Goal: Task Accomplishment & Management: Use online tool/utility

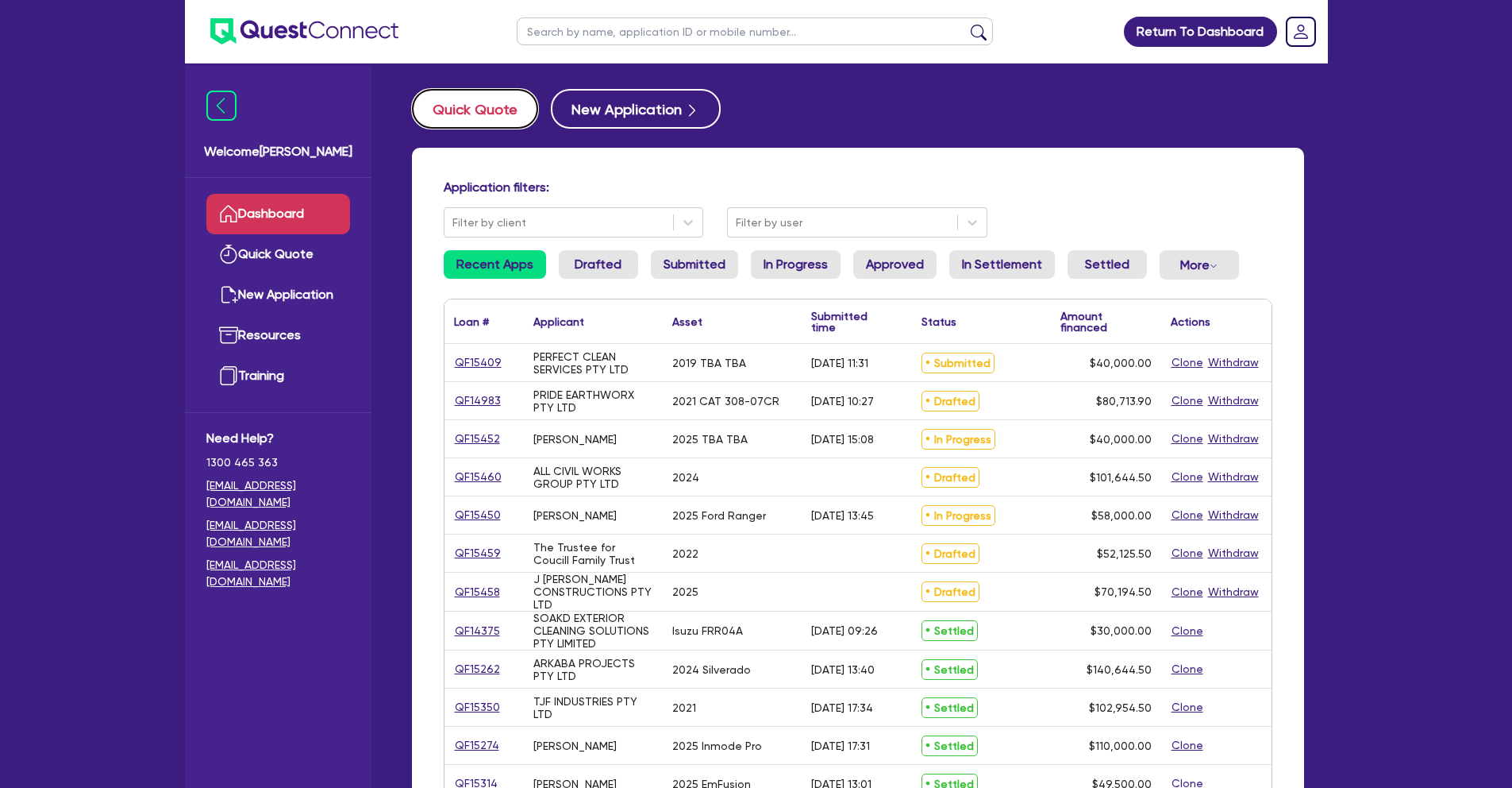
click at [497, 110] on button "Quick Quote" at bounding box center [475, 108] width 126 height 39
select select "Other"
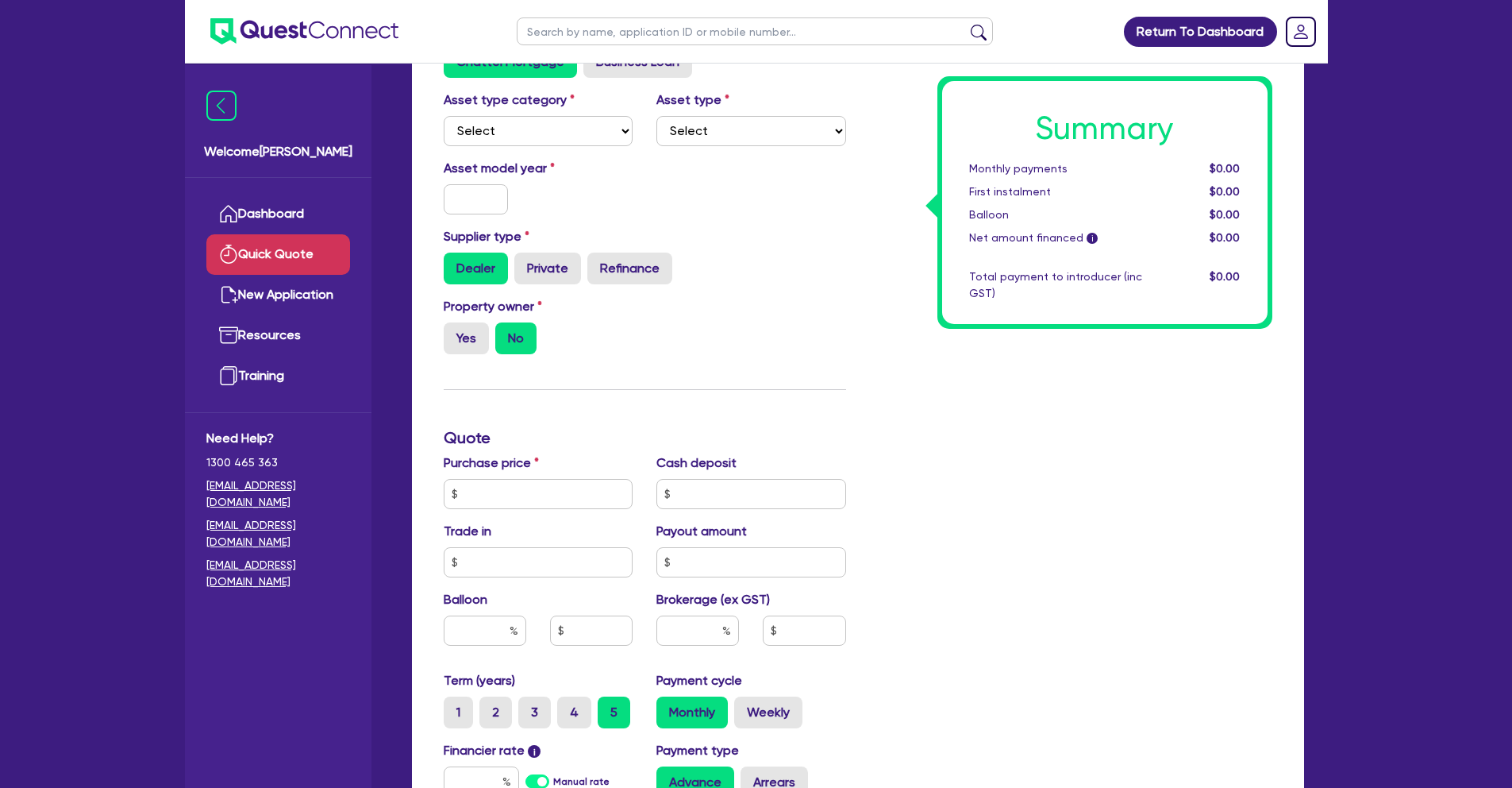
scroll to position [264, 0]
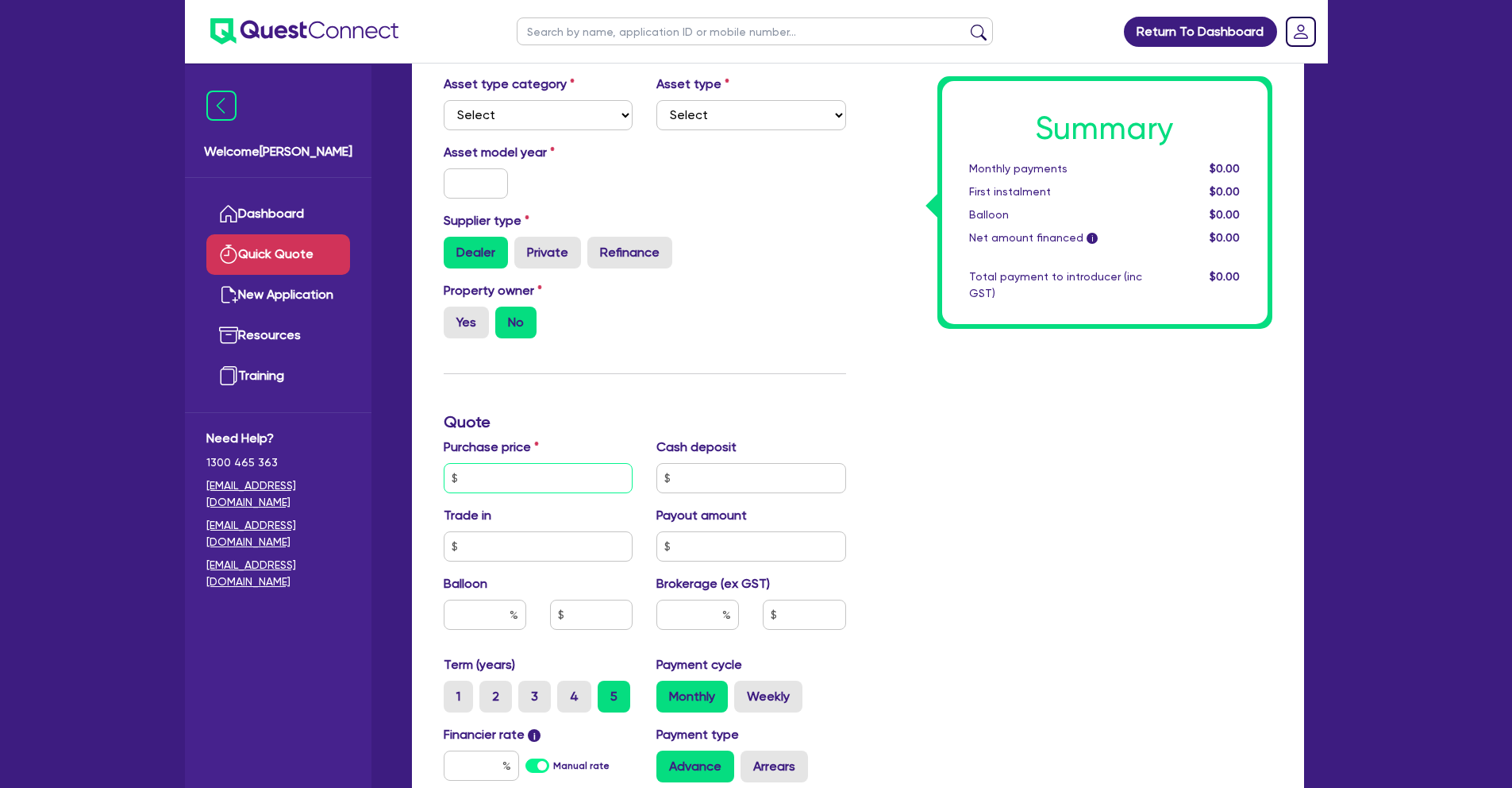
click at [565, 472] on input "text" at bounding box center [538, 478] width 189 height 30
type input "159,500"
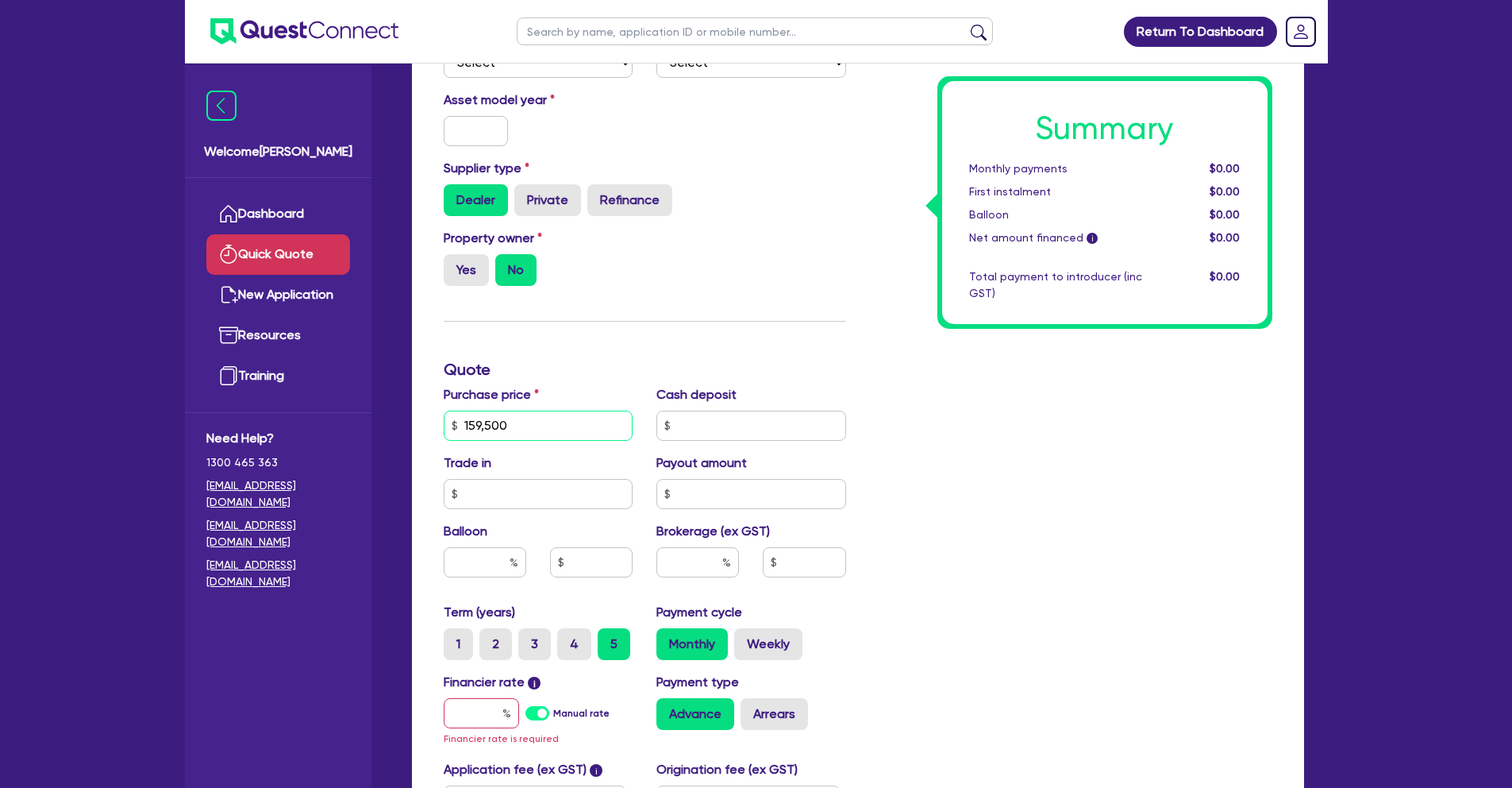
scroll to position [363, 0]
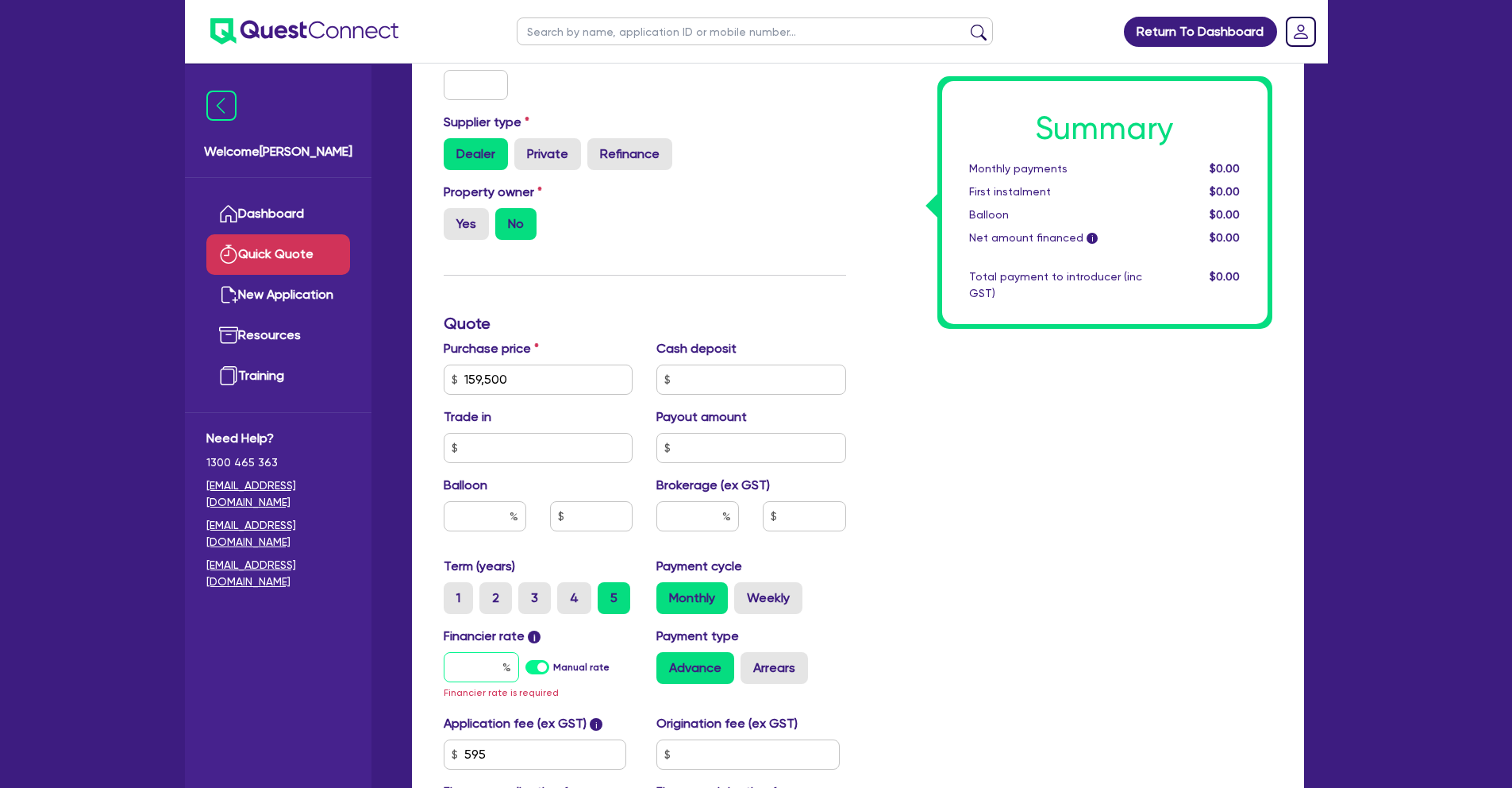
click at [487, 666] on input "text" at bounding box center [481, 667] width 75 height 30
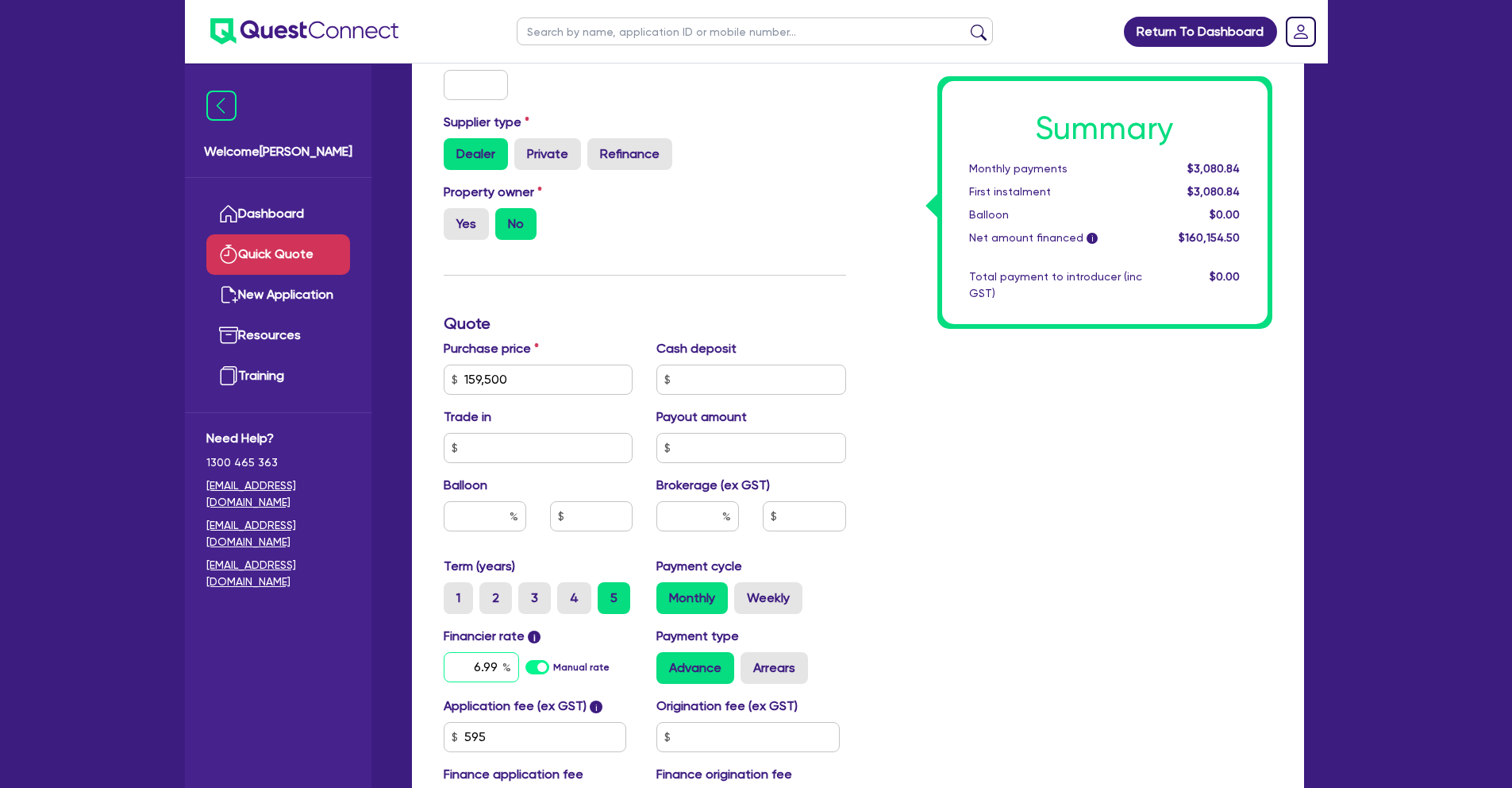
type input "6.99"
click at [965, 533] on div "Summary Monthly payments $3,080.84 First instalment $3,080.84 Balloon $0.00 Net…" at bounding box center [1071, 323] width 426 height 1022
click at [712, 514] on input "text" at bounding box center [698, 516] width 82 height 30
type input "5"
click at [1016, 593] on div "Summary Monthly payments $3,152.14 First instalment $3,152.14 Balloon $0.00 Net…" at bounding box center [1071, 323] width 426 height 1022
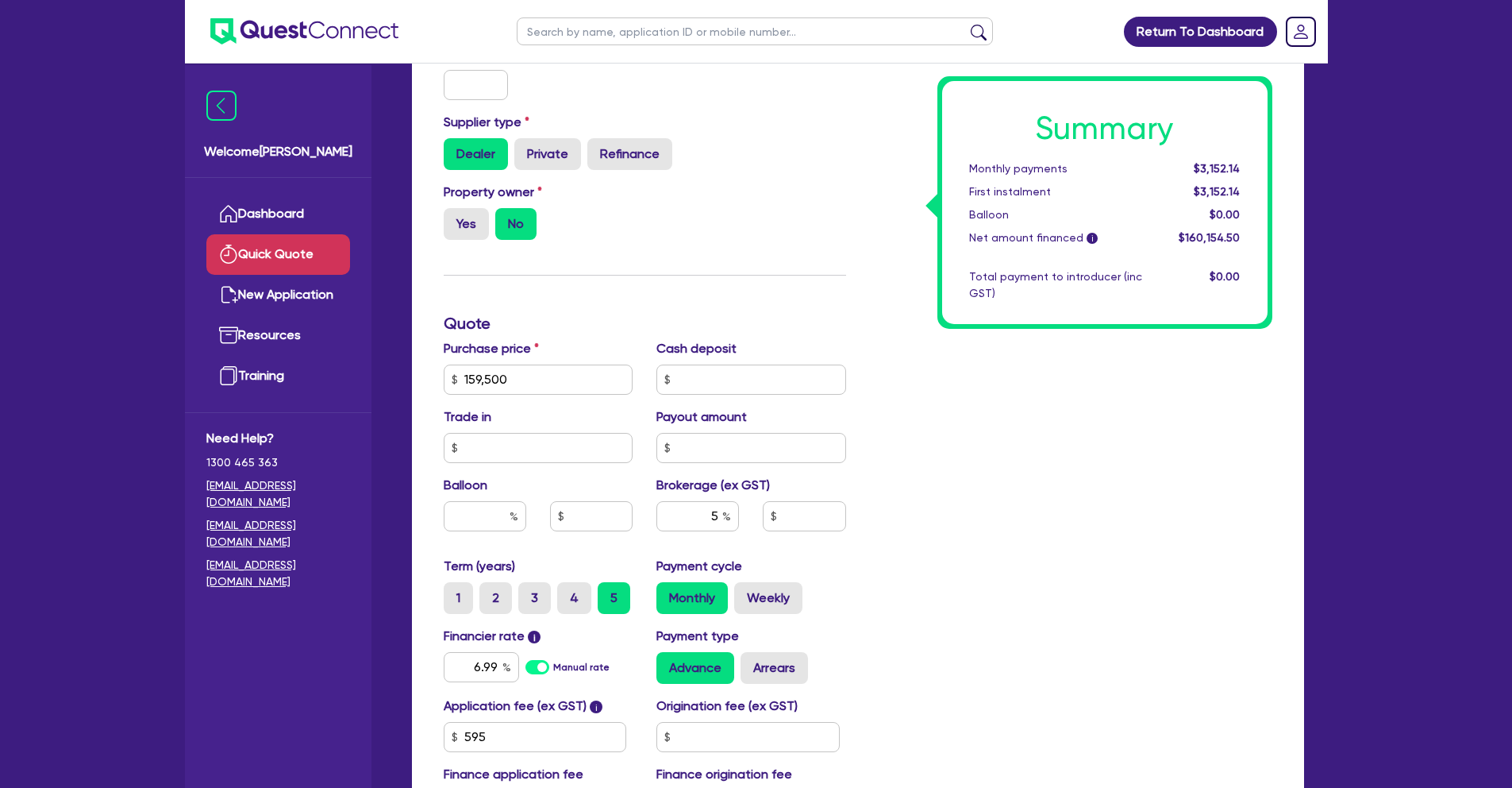
type input "8,007.73"
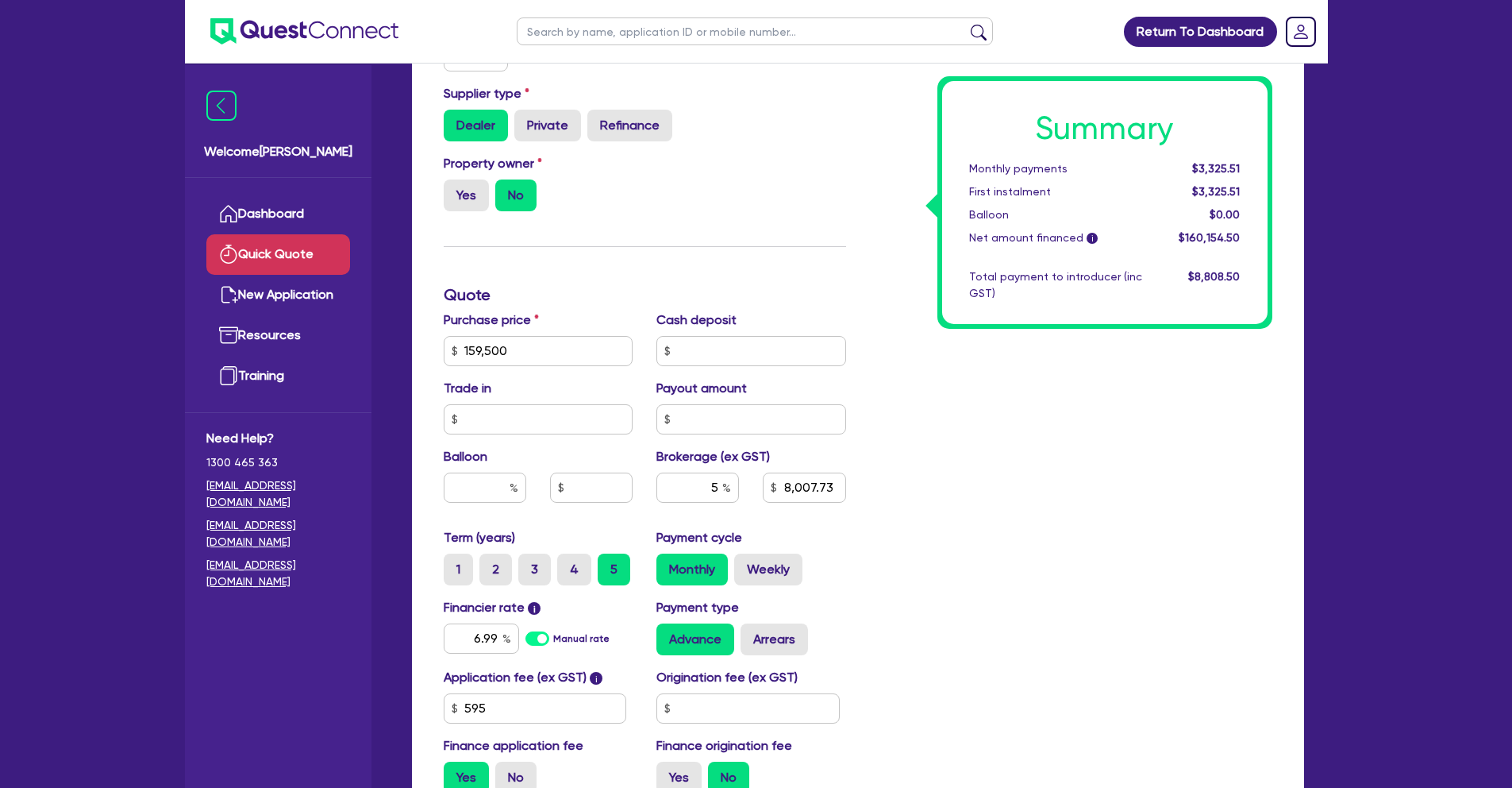
scroll to position [588, 0]
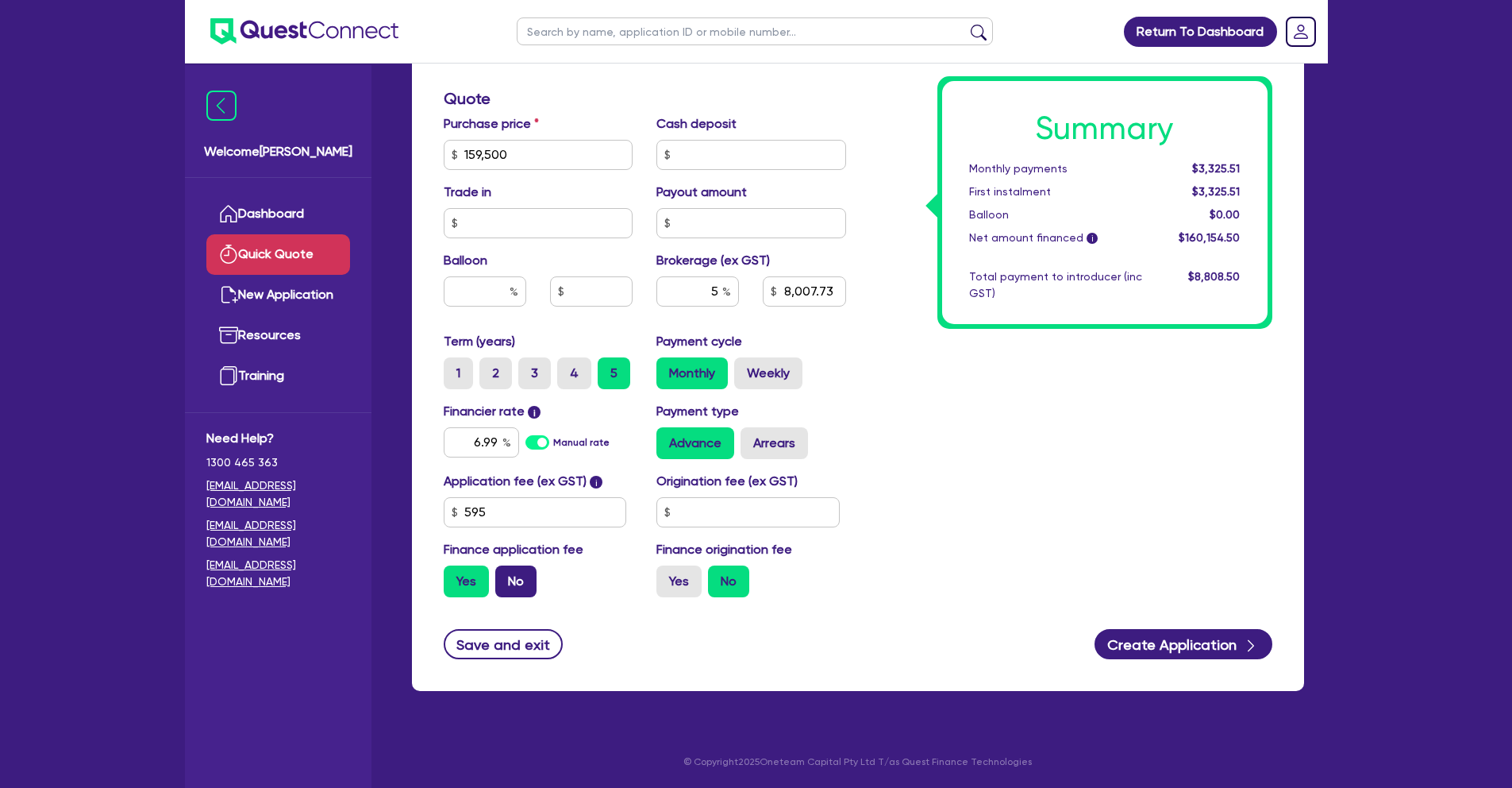
click at [530, 588] on label "No" at bounding box center [516, 581] width 41 height 32
click at [506, 576] on input "No" at bounding box center [500, 570] width 10 height 10
radio input "true"
type input "7,975"
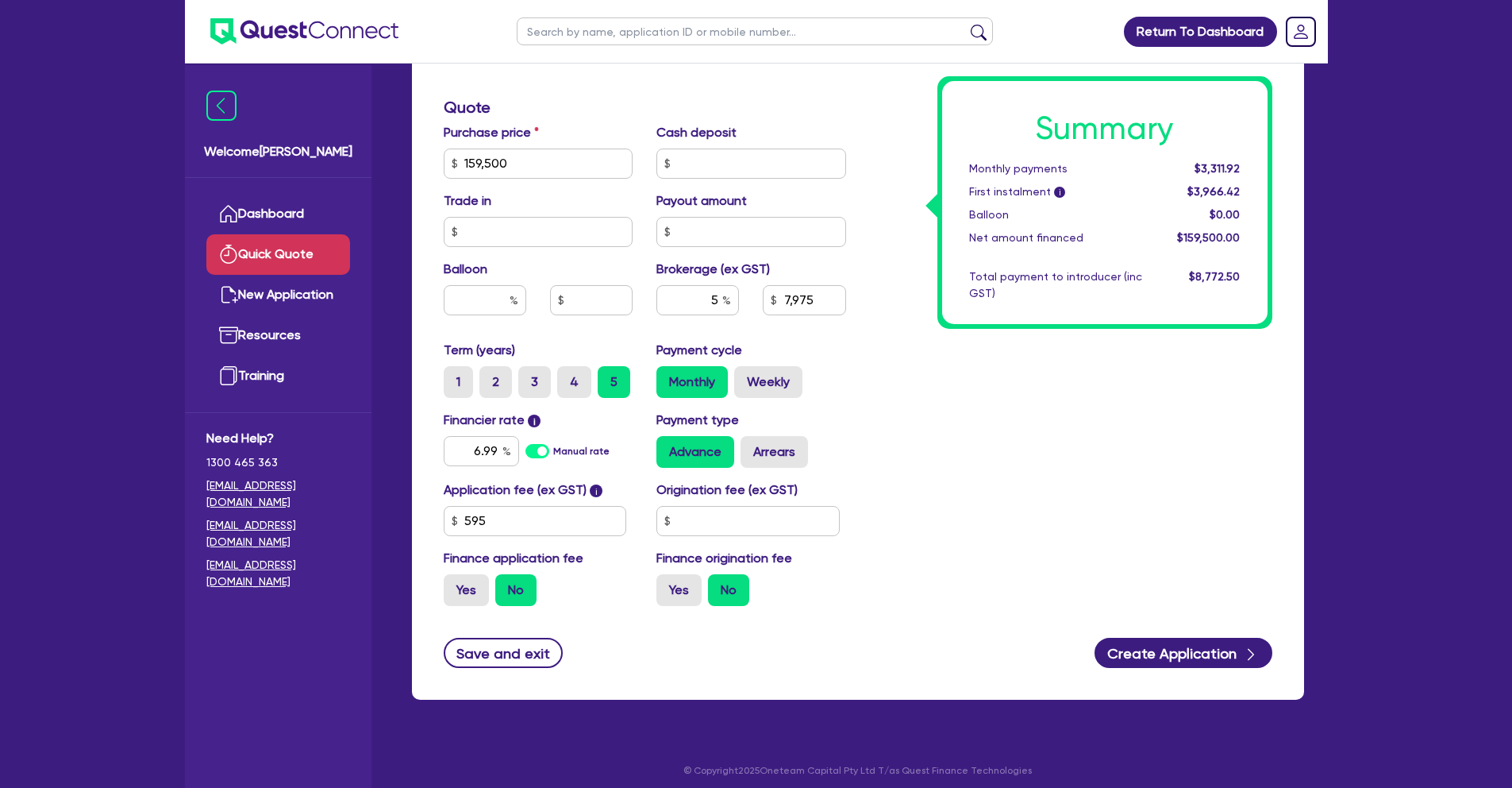
scroll to position [565, 0]
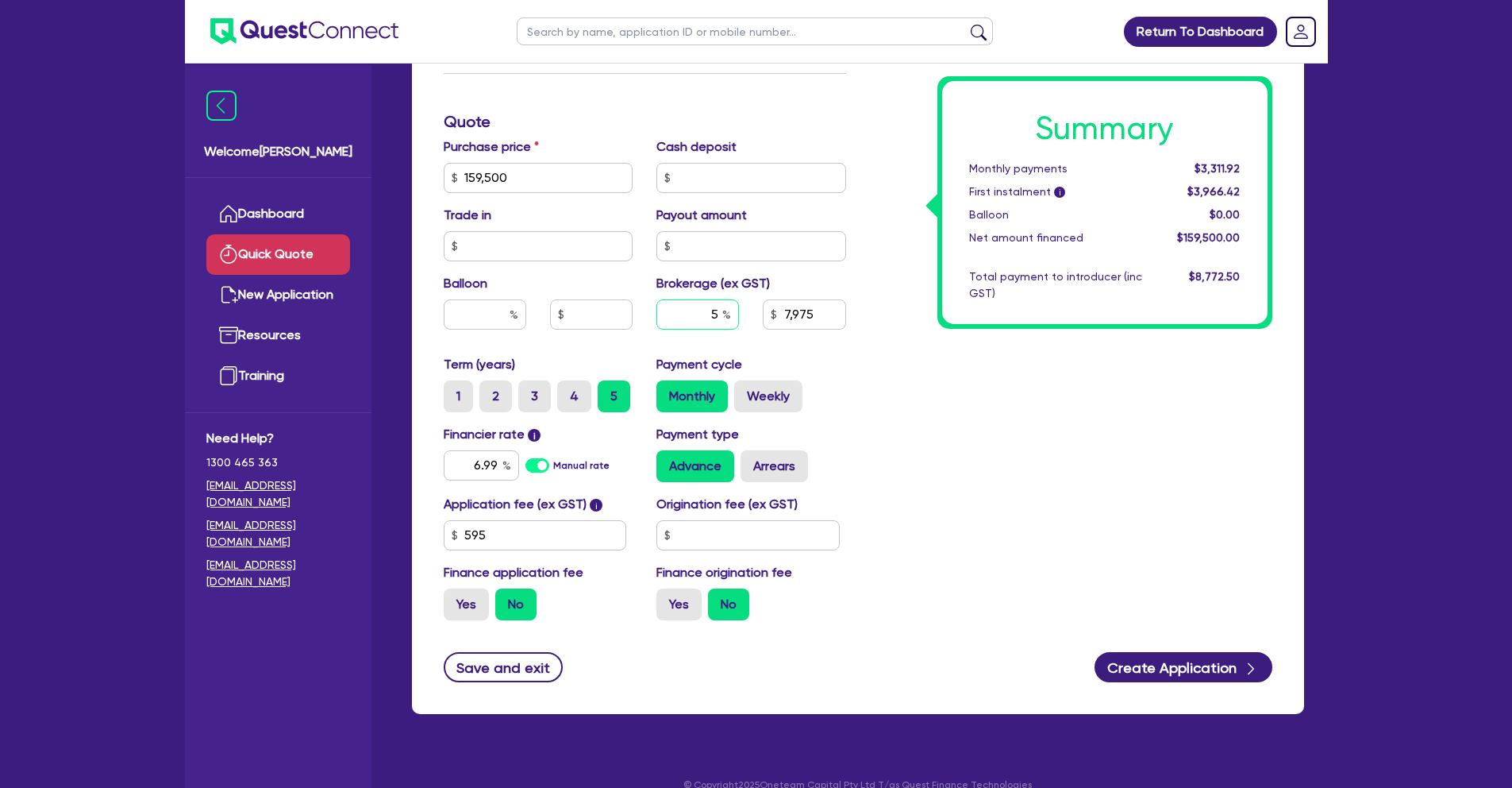
drag, startPoint x: 705, startPoint y: 315, endPoint x: 745, endPoint y: 315, distance: 40.0
click at [745, 315] on div "5" at bounding box center [698, 320] width 106 height 43
type input "4"
type input "7,975"
type input "4."
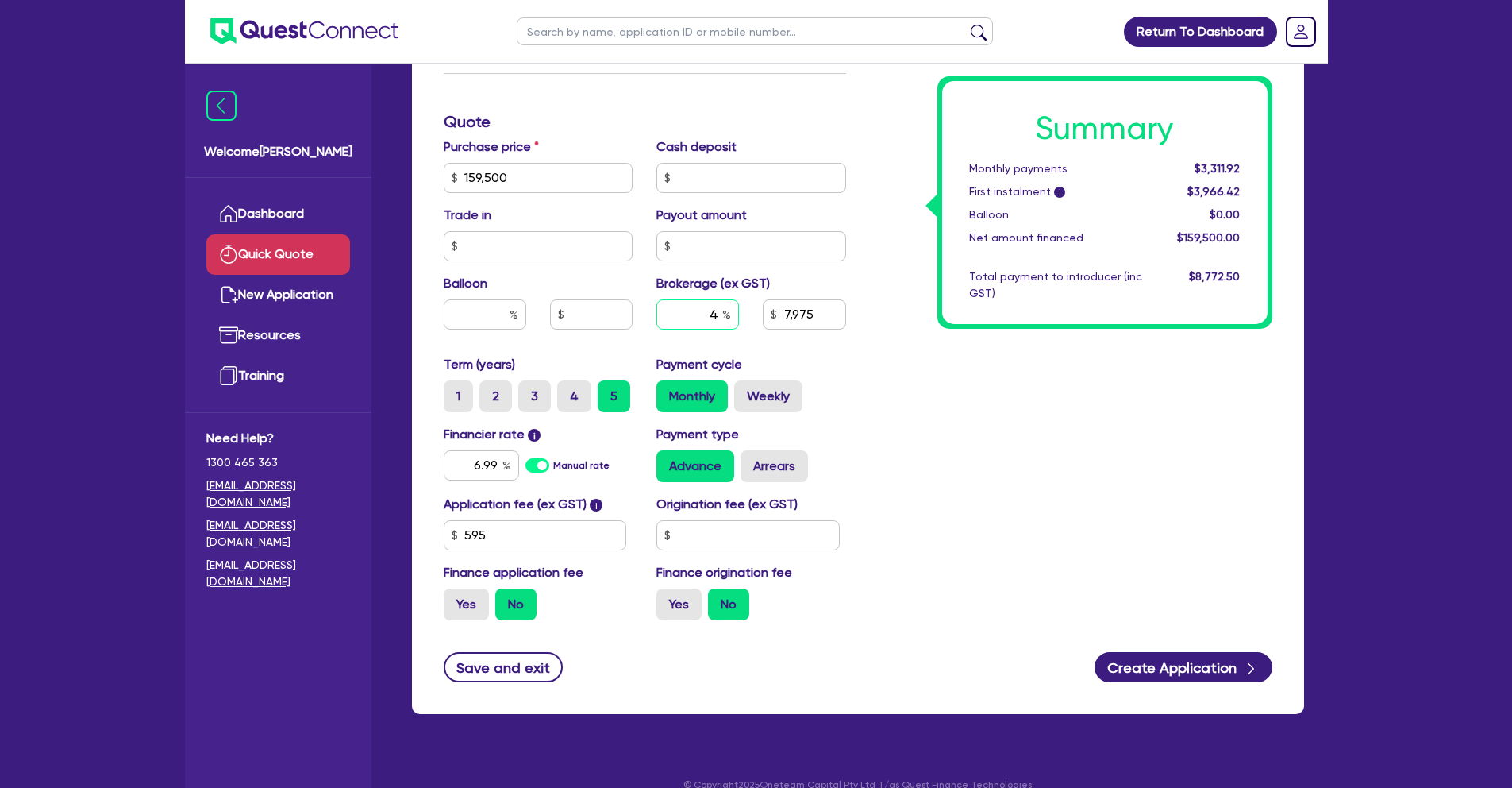
type input "7,975"
type input "4.5"
type input "7,975"
type input "4.5"
type input "7,177.5"
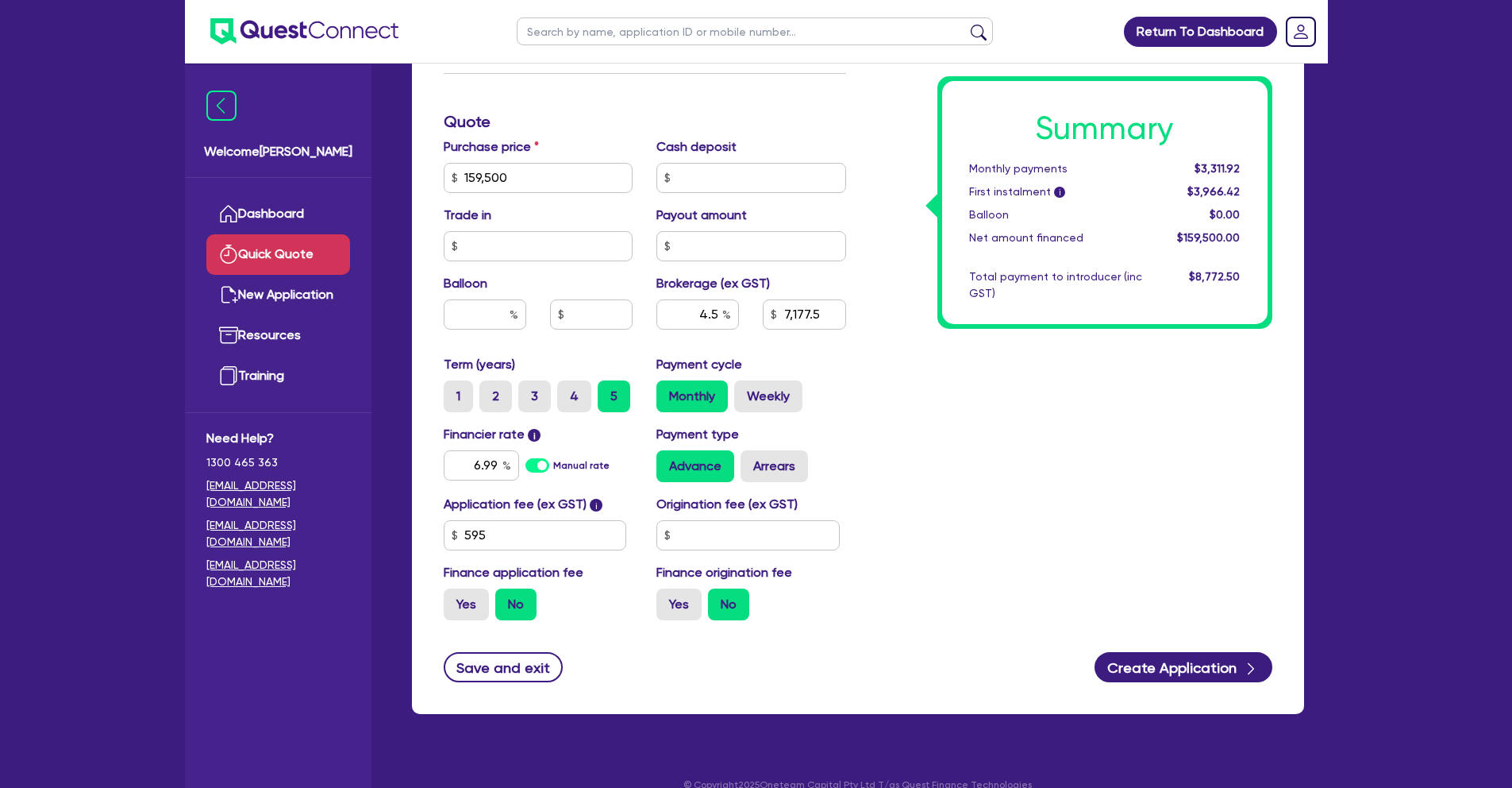
click at [968, 364] on div "Summary Monthly payments $3,311.92 First instalment i $3,966.42 Balloon $0.00 N…" at bounding box center [1071, 122] width 426 height 1022
click at [716, 310] on input "4.5" at bounding box center [698, 314] width 82 height 30
type input "4."
type input "7,177.5"
type input "4.3"
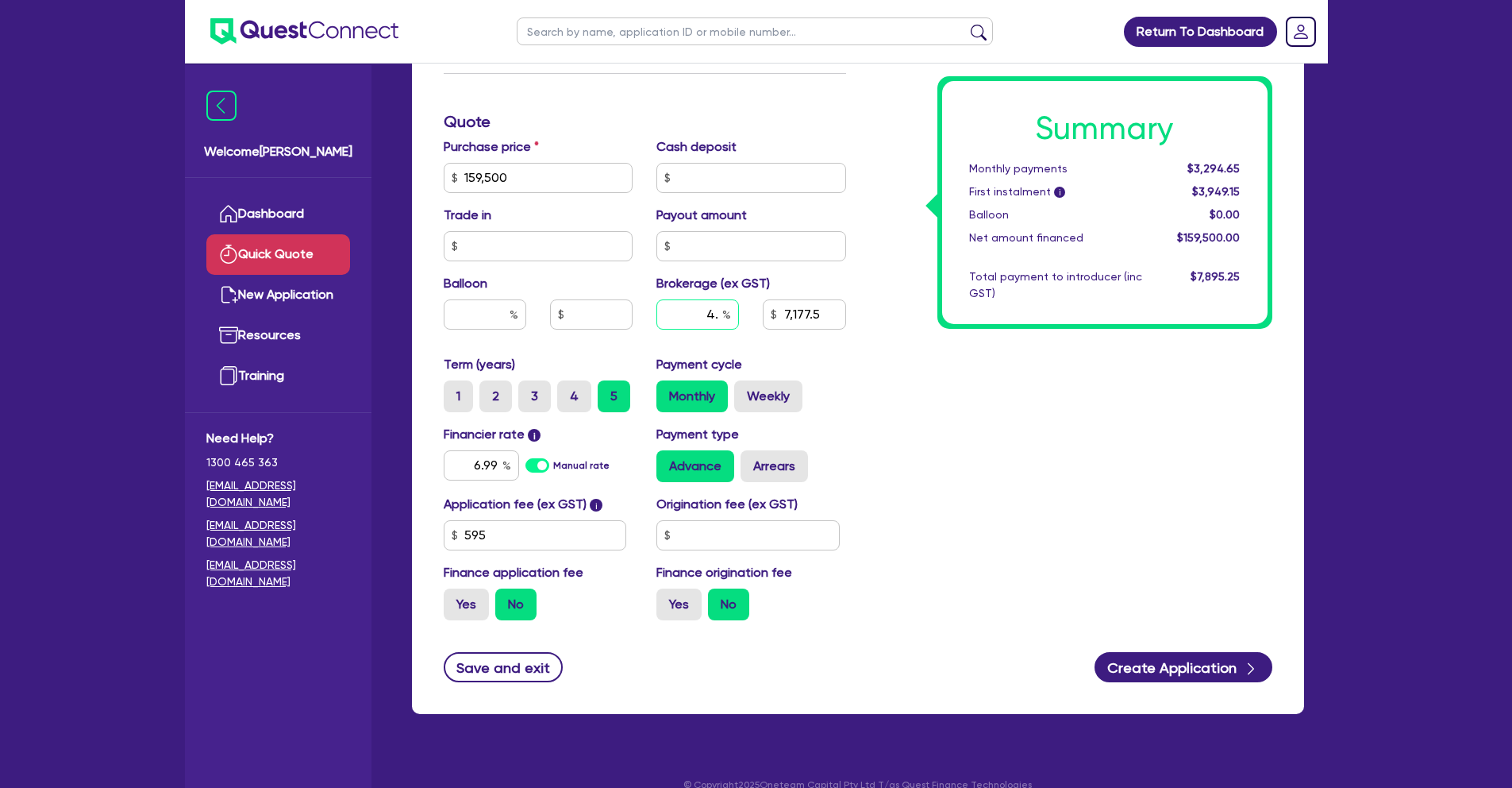
type input "7,177.5"
type input "4.3"
type input "6,858.5"
click at [865, 374] on div "Summary Monthly payments $3,294.65 First instalment i $3,949.15 Balloon $0.00 N…" at bounding box center [1071, 122] width 426 height 1022
click at [718, 309] on input "4.3" at bounding box center [698, 314] width 82 height 30
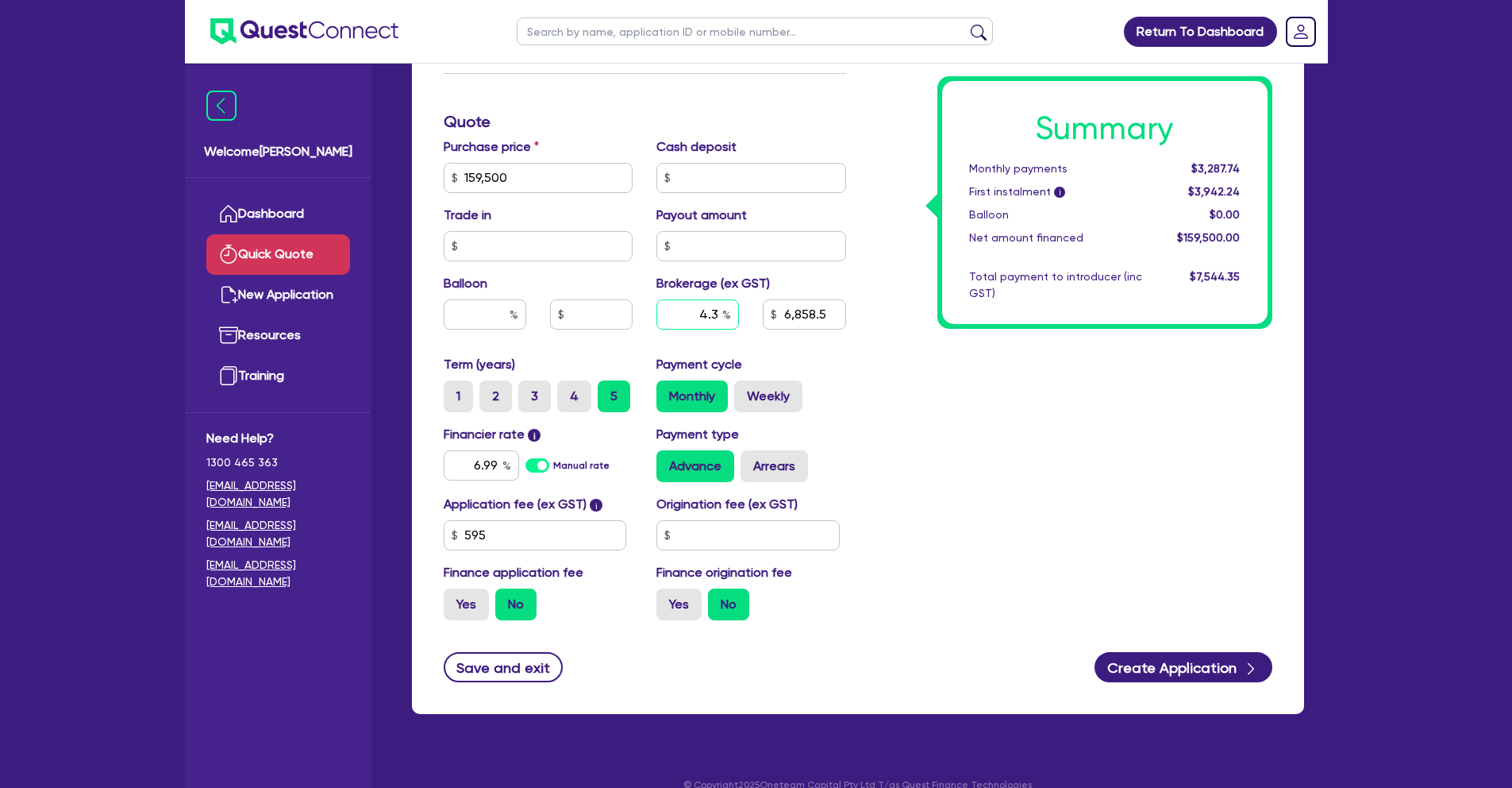
type input "4."
type input "6,858.5"
type input "4"
type input "6,858.5"
type input "4"
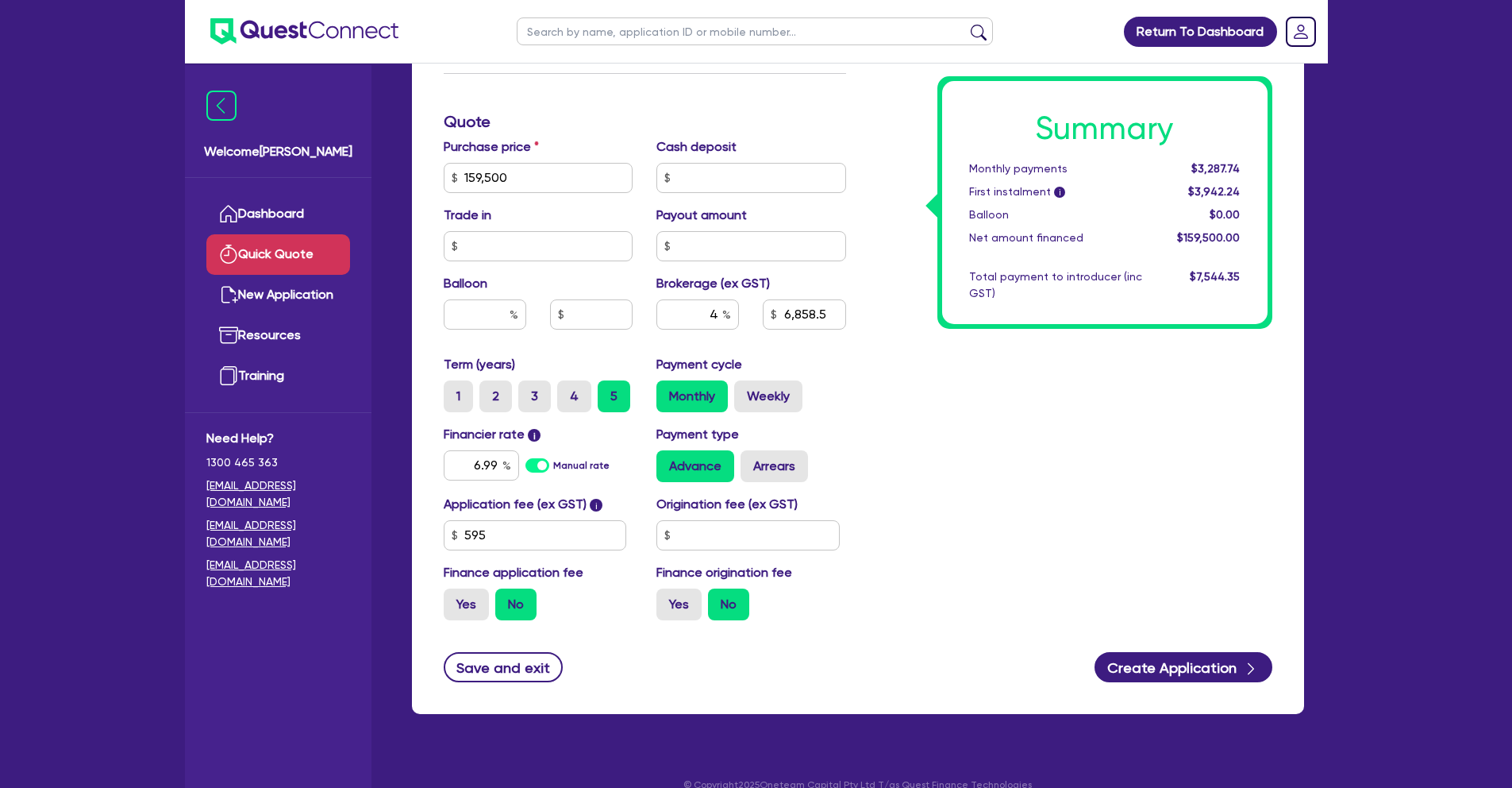
type input "6,380"
click at [826, 374] on div "Payment cycle Monthly Weekly" at bounding box center [751, 383] width 213 height 57
click at [571, 399] on label "4" at bounding box center [574, 396] width 34 height 32
click at [568, 391] on input "4" at bounding box center [562, 385] width 10 height 10
radio input "true"
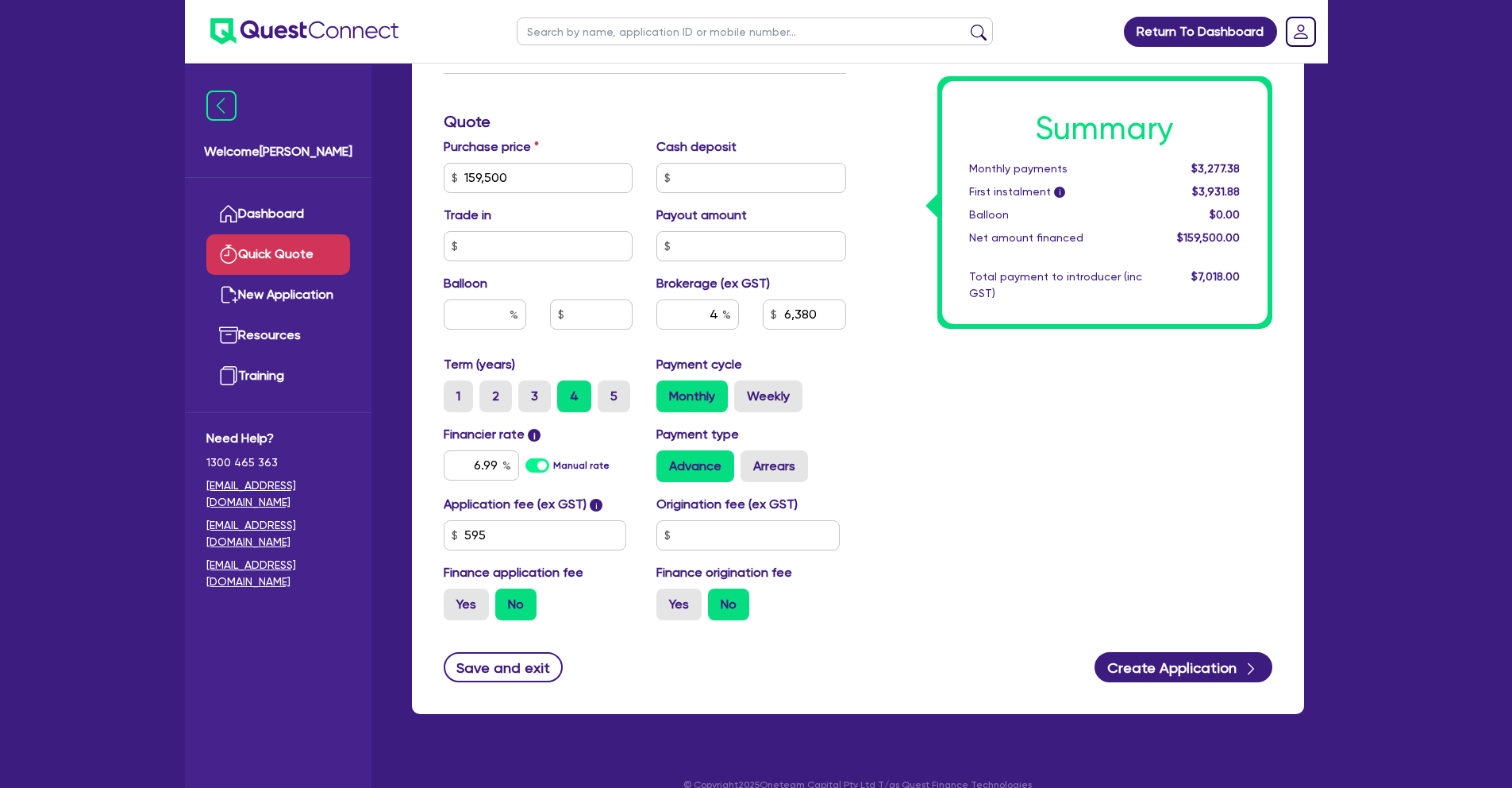
type input "6,380"
click at [527, 397] on label "3" at bounding box center [535, 396] width 33 height 32
click at [527, 391] on input "3" at bounding box center [523, 385] width 10 height 10
radio input "true"
type input "6,380"
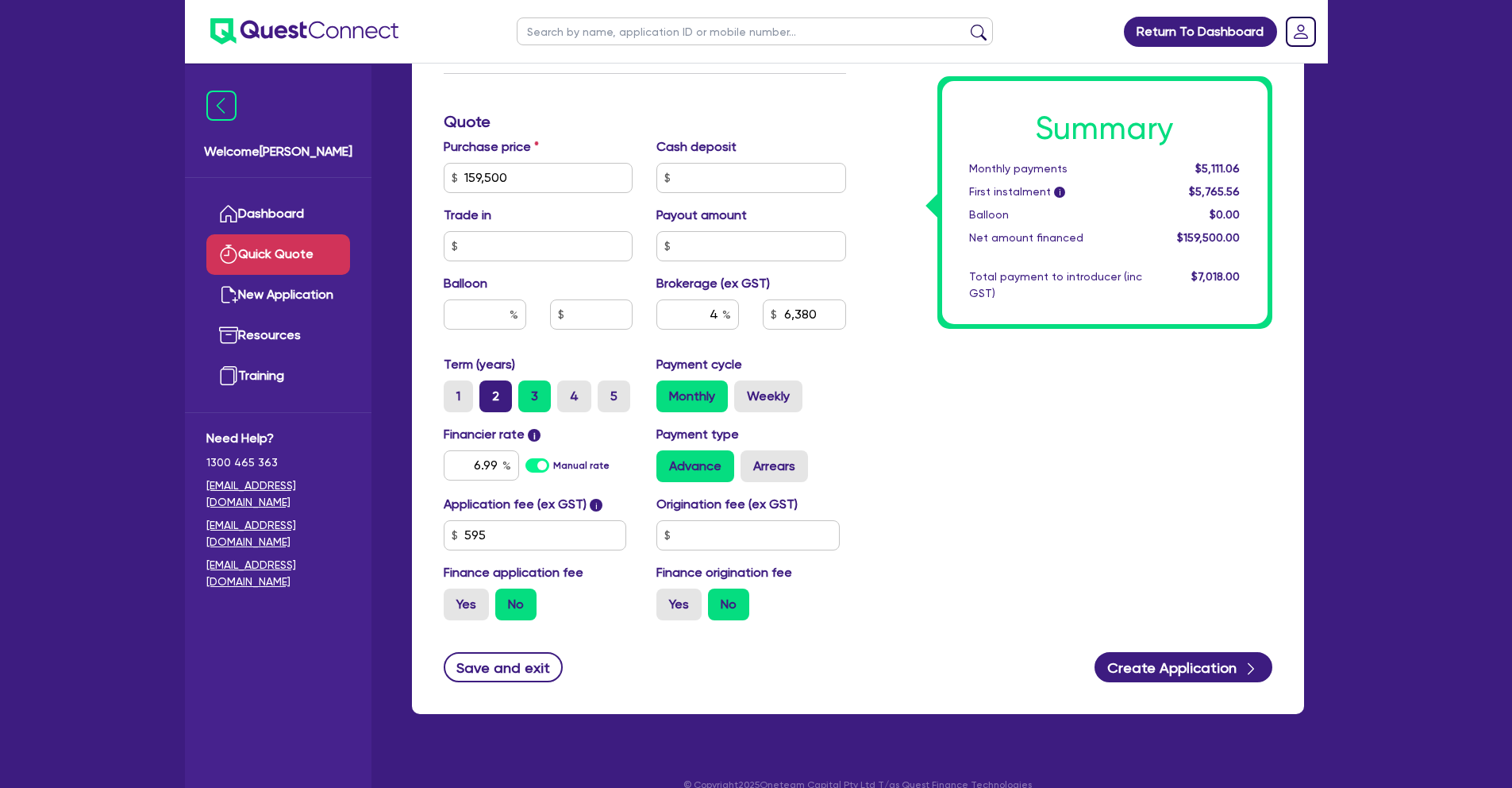
click at [503, 393] on label "2" at bounding box center [496, 396] width 33 height 32
click at [490, 391] on input "2" at bounding box center [484, 385] width 10 height 10
radio input "true"
type input "6,380"
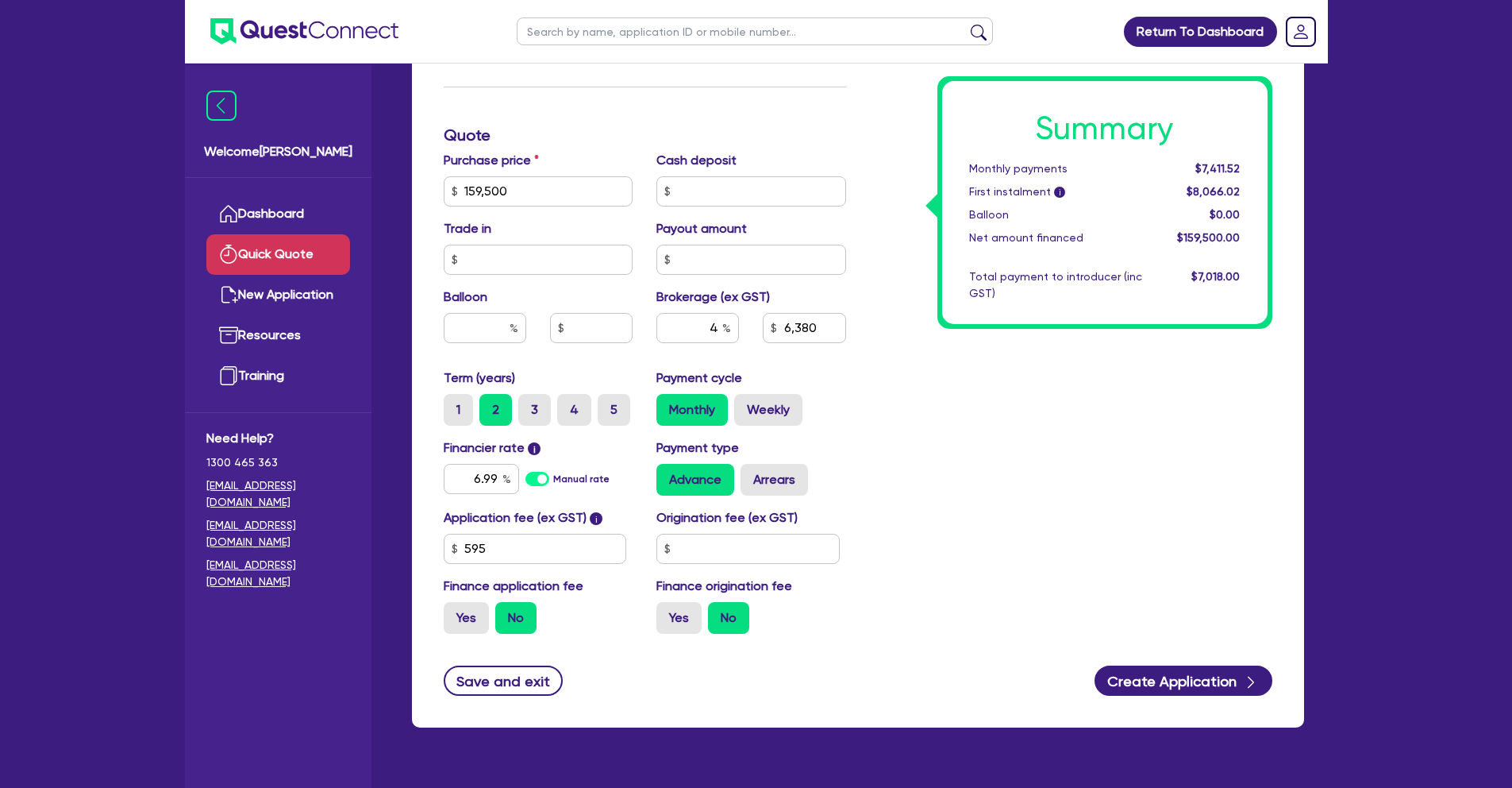
scroll to position [0, 0]
